Goal: Navigation & Orientation: Find specific page/section

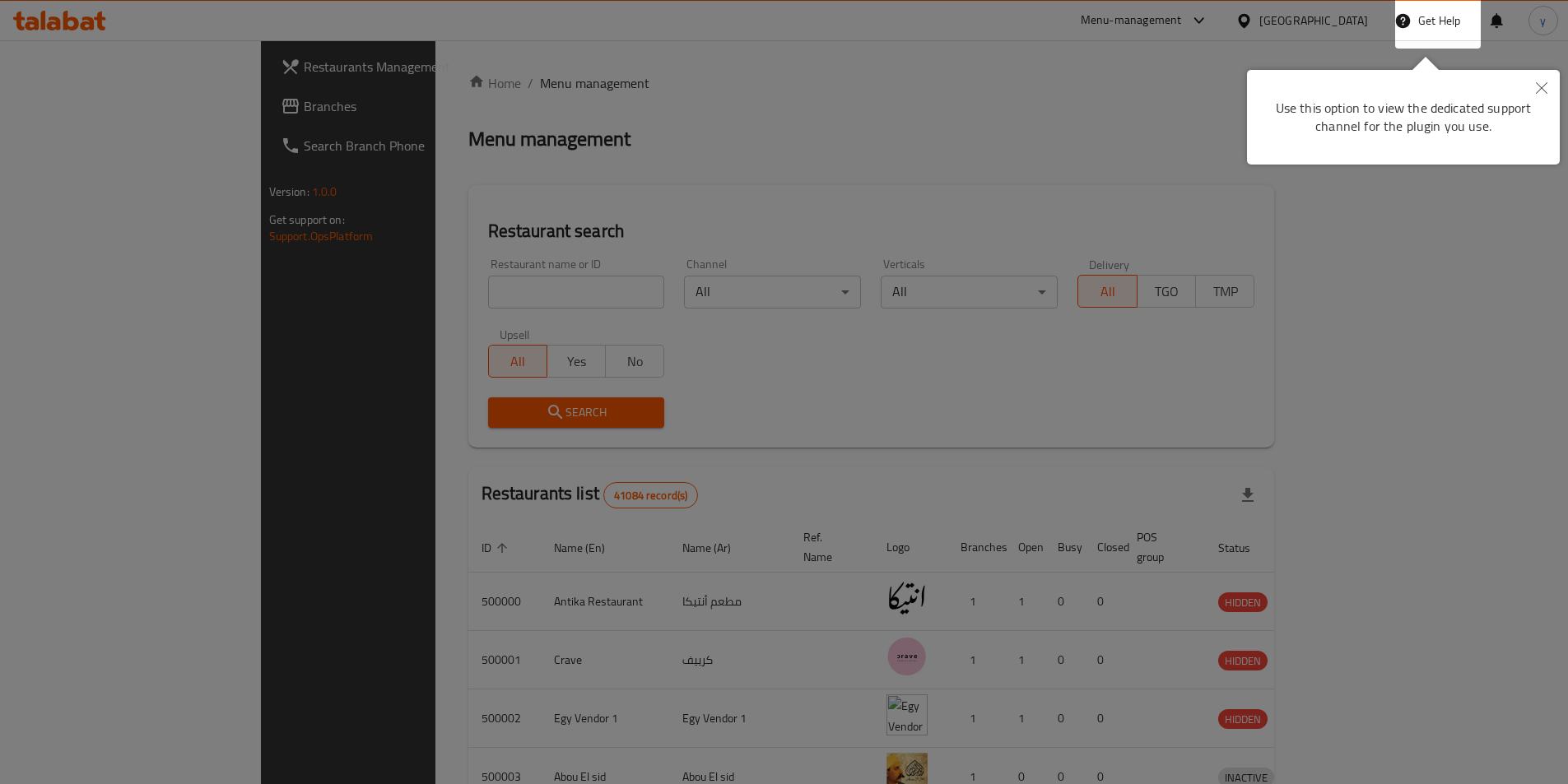
click at [1540, 86] on icon "Close" at bounding box center [1541, 88] width 12 height 12
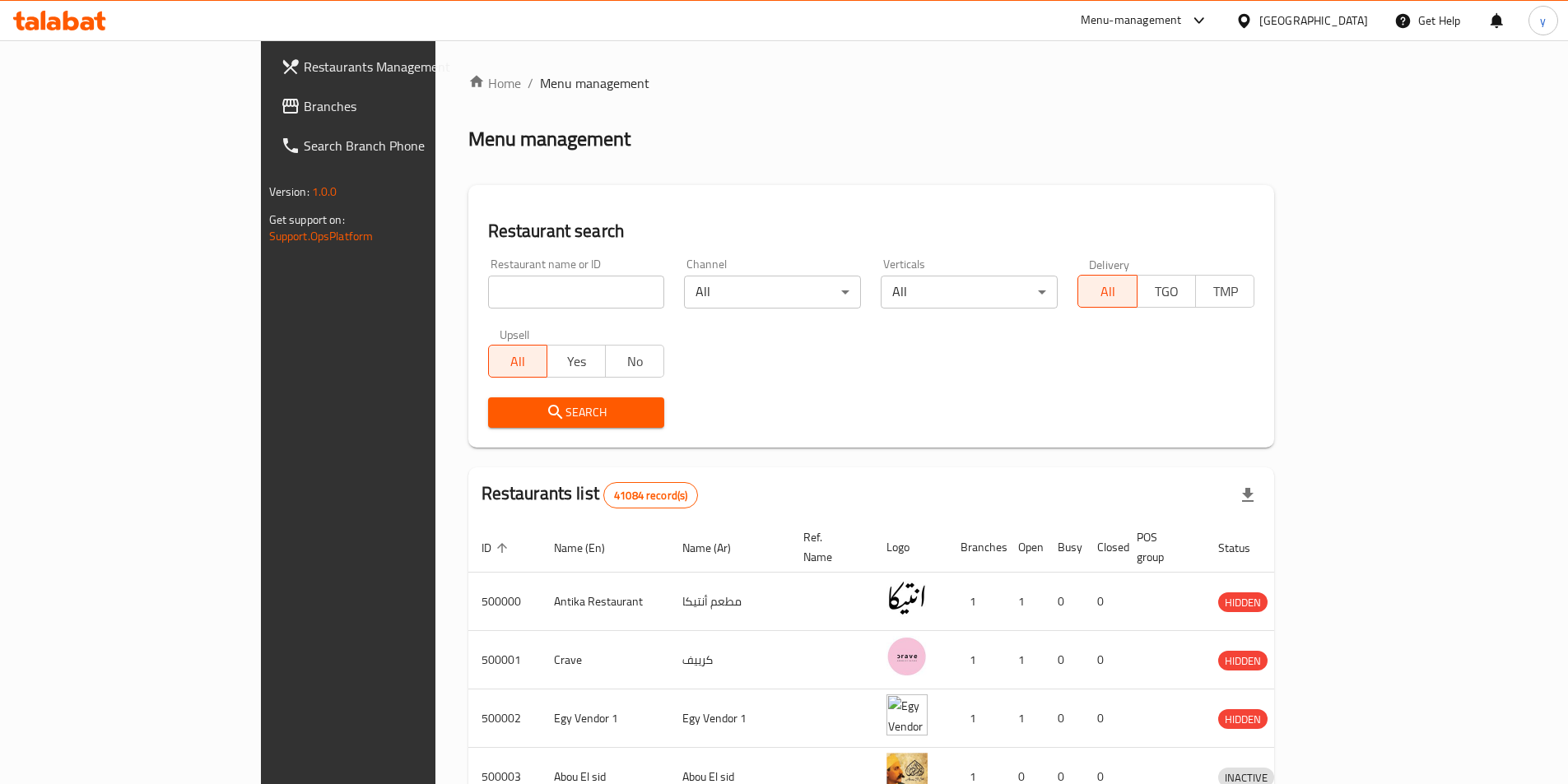
click at [1339, 21] on div "[GEOGRAPHIC_DATA]" at bounding box center [1313, 20] width 109 height 18
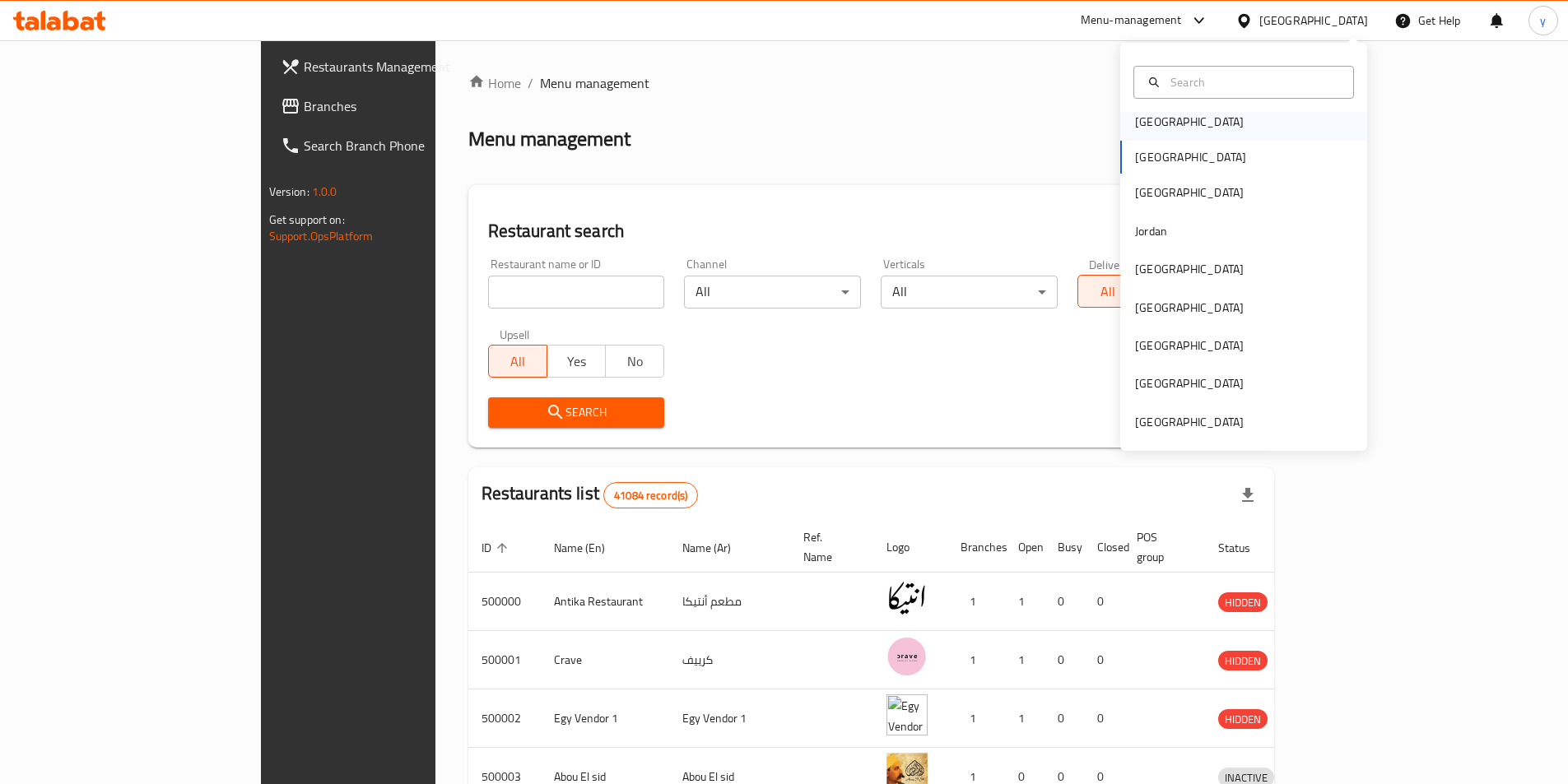
click at [1164, 124] on div "[GEOGRAPHIC_DATA]" at bounding box center [1189, 121] width 135 height 38
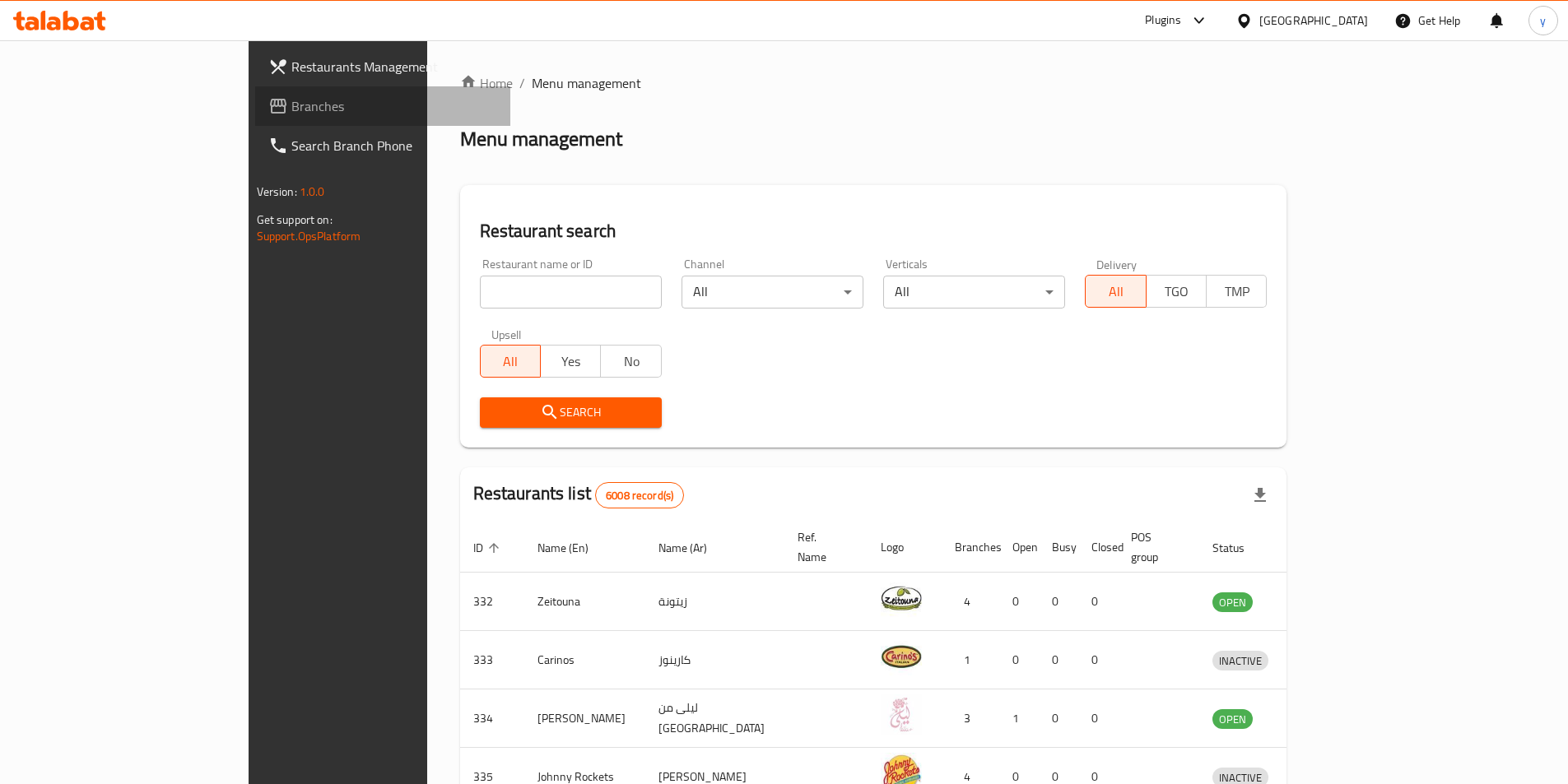
click at [291, 98] on span "Branches" at bounding box center [393, 106] width 205 height 19
